Goal: Transaction & Acquisition: Purchase product/service

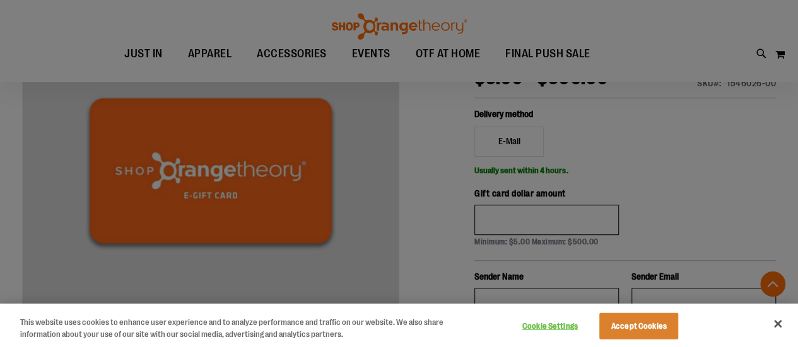
scroll to position [203, 0]
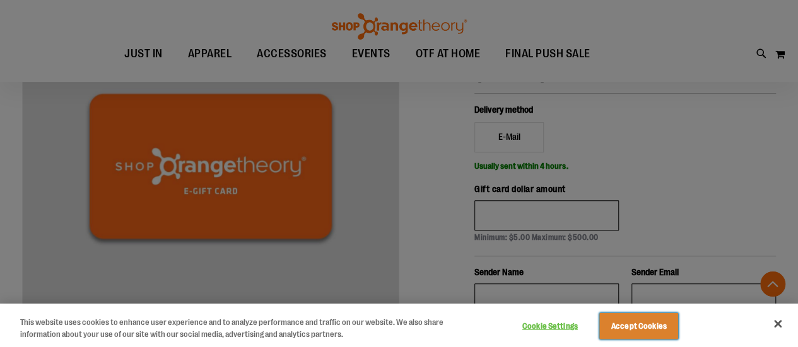
click at [666, 330] on button "Accept Cookies" at bounding box center [638, 326] width 79 height 26
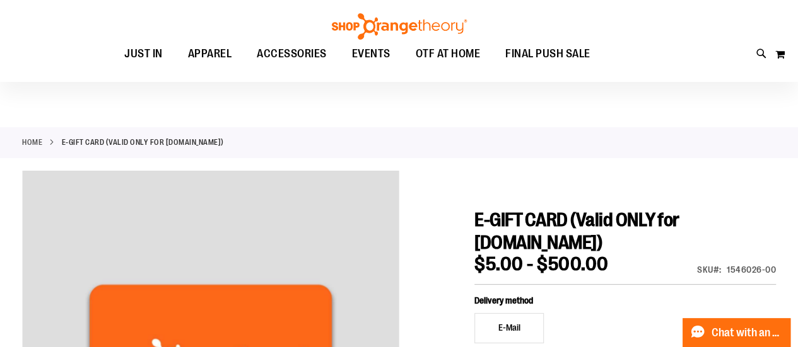
scroll to position [0, 0]
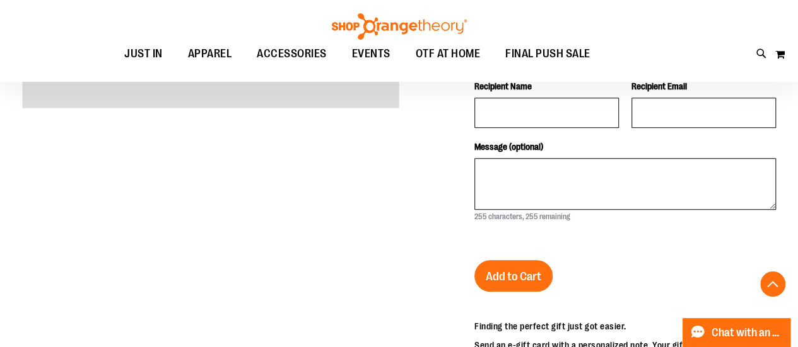
scroll to position [293, 0]
